Goal: Task Accomplishment & Management: Manage account settings

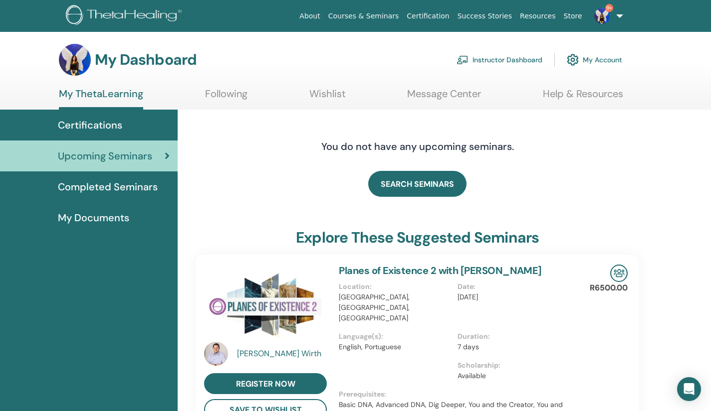
click at [523, 59] on link "Instructor Dashboard" at bounding box center [499, 60] width 86 height 22
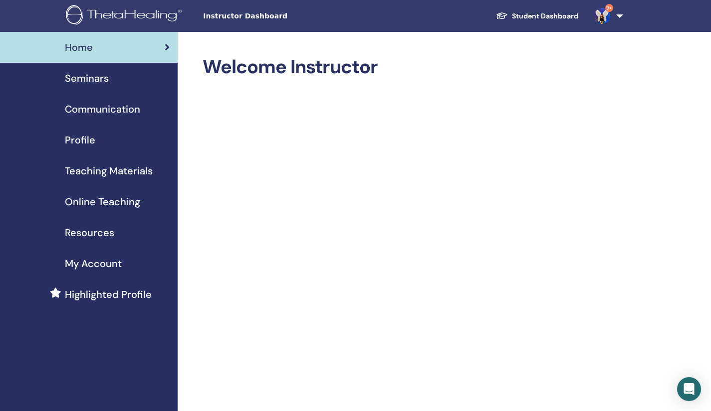
click at [92, 84] on span "Seminars" at bounding box center [87, 78] width 44 height 15
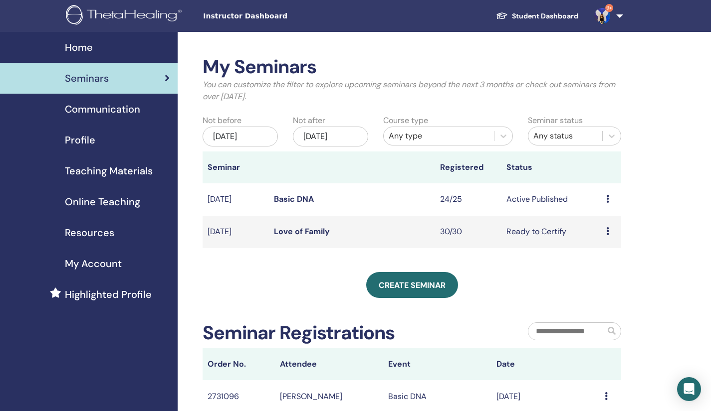
click at [305, 200] on link "Basic DNA" at bounding box center [294, 199] width 40 height 10
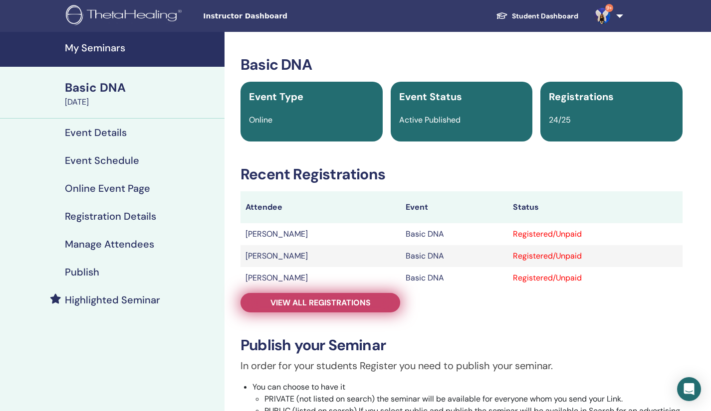
click at [308, 309] on link "View all registrations" at bounding box center [320, 302] width 160 height 19
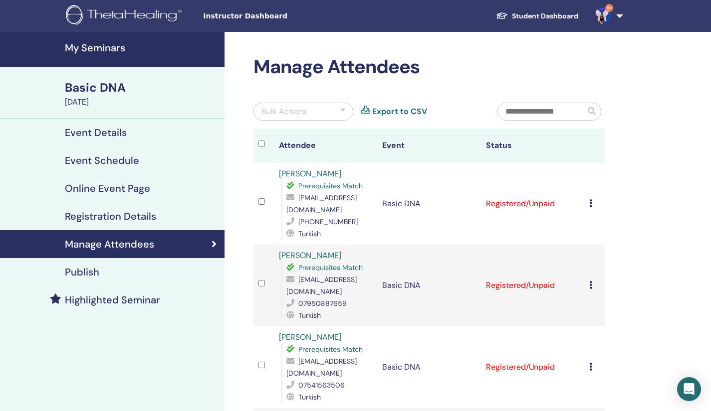
click at [590, 205] on icon at bounding box center [590, 203] width 3 height 8
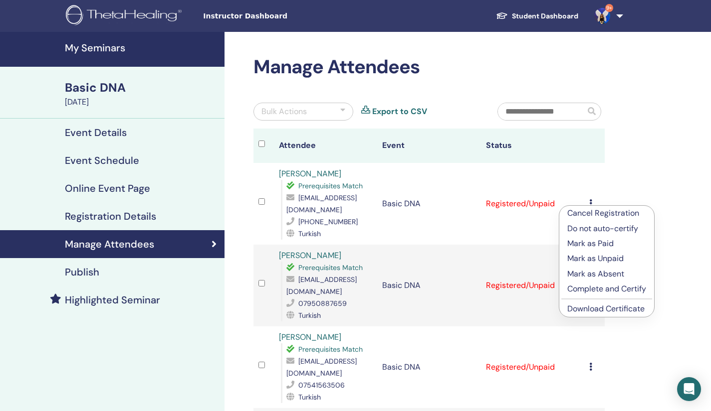
click at [597, 308] on link "Download Certificate" at bounding box center [605, 309] width 77 height 10
